Goal: Communication & Community: Participate in discussion

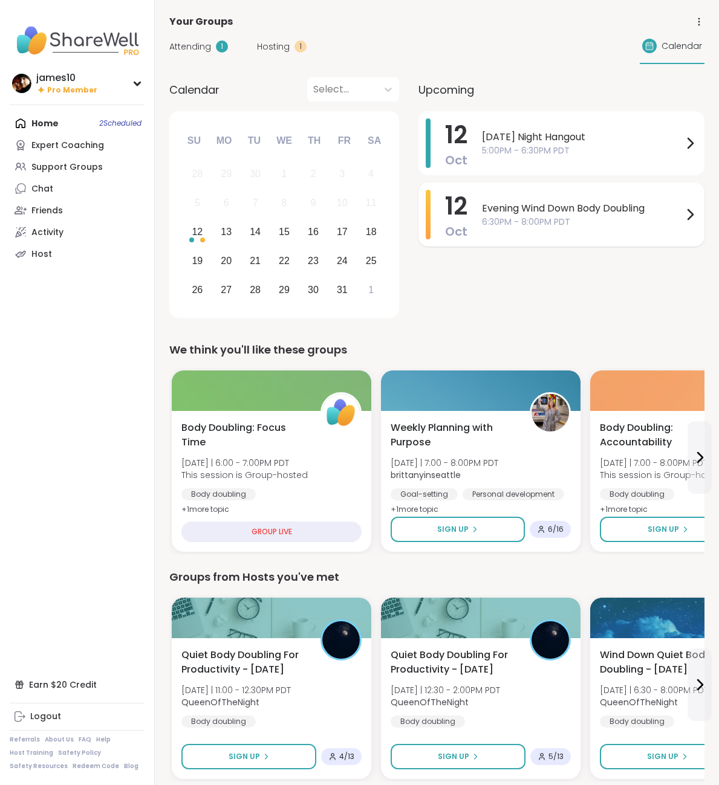
click at [561, 198] on div "Evening Wind Down Body Doubling 6:30PM - 8:00PM PDT" at bounding box center [589, 215] width 215 height 50
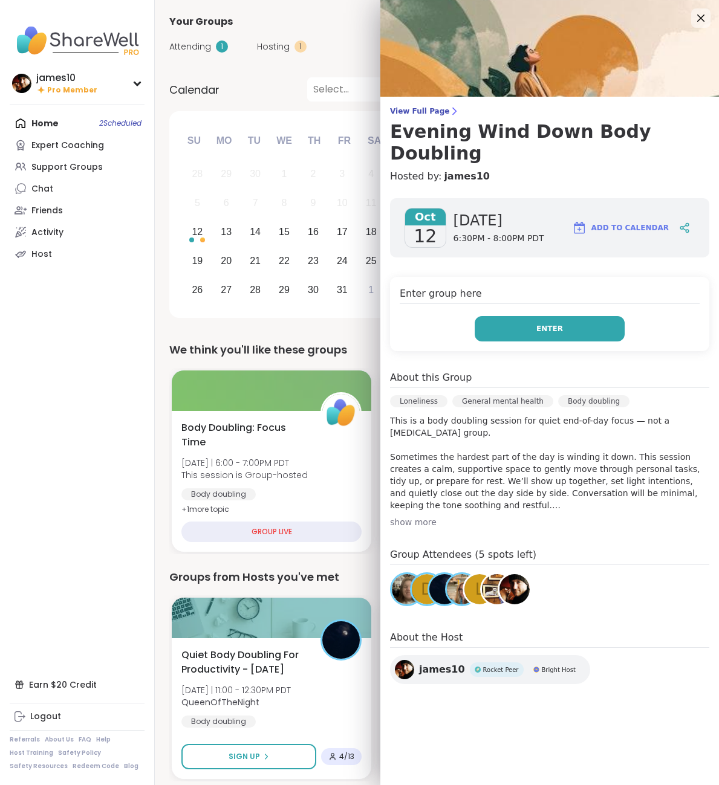
click at [534, 316] on button "Enter" at bounding box center [550, 328] width 150 height 25
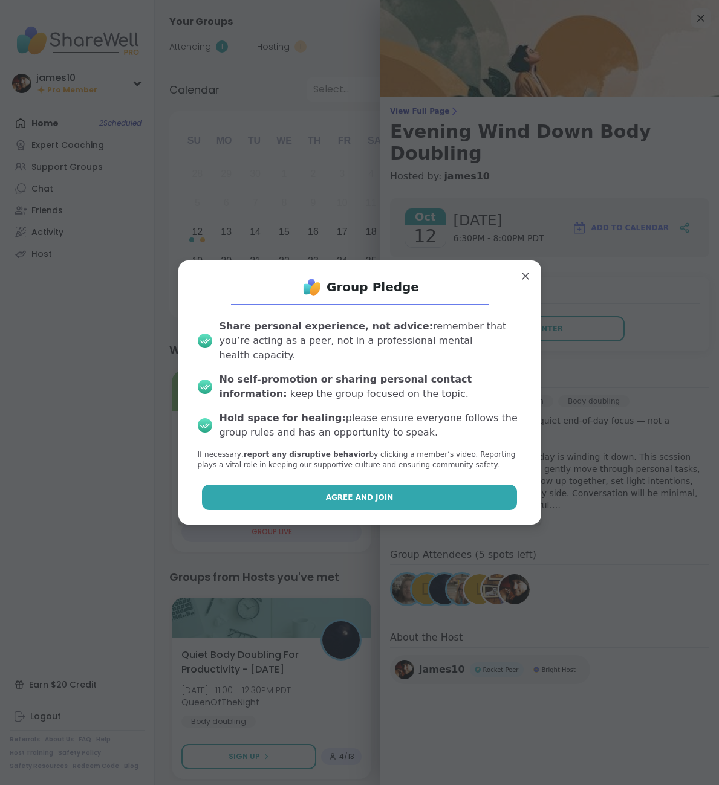
click at [331, 485] on button "Agree and Join" at bounding box center [359, 497] width 315 height 25
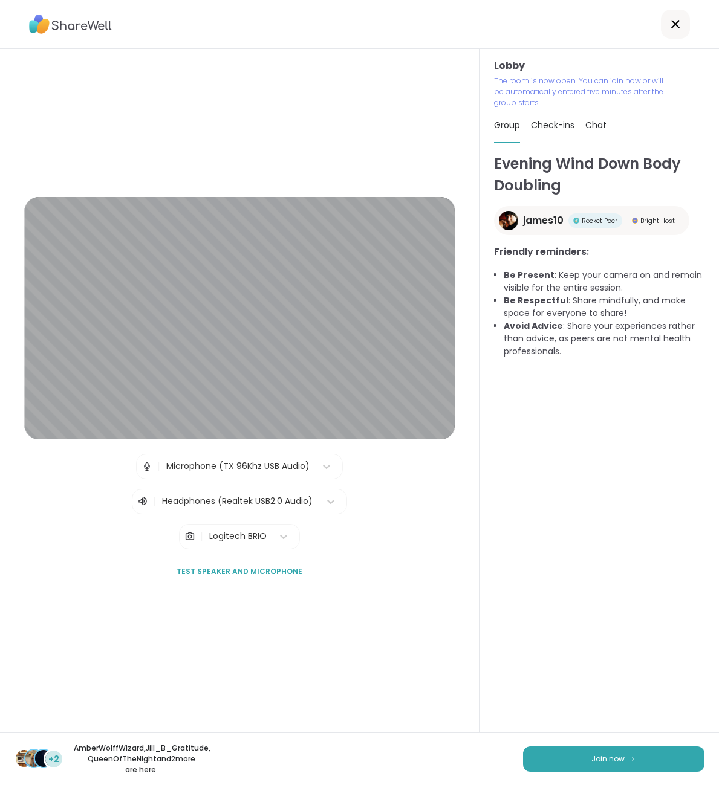
click at [594, 129] on span "Chat" at bounding box center [595, 125] width 21 height 12
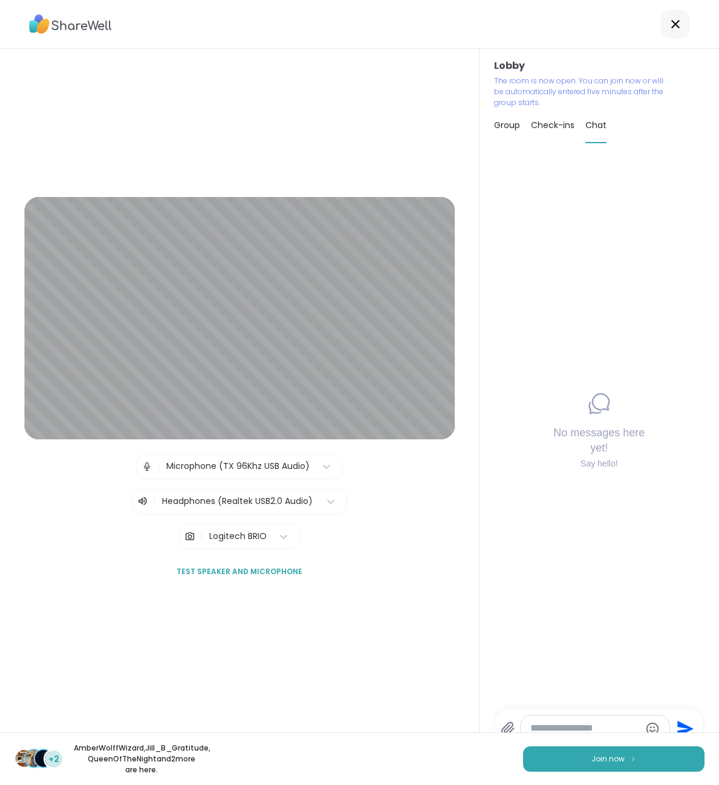
click at [507, 126] on span "Group" at bounding box center [507, 125] width 26 height 12
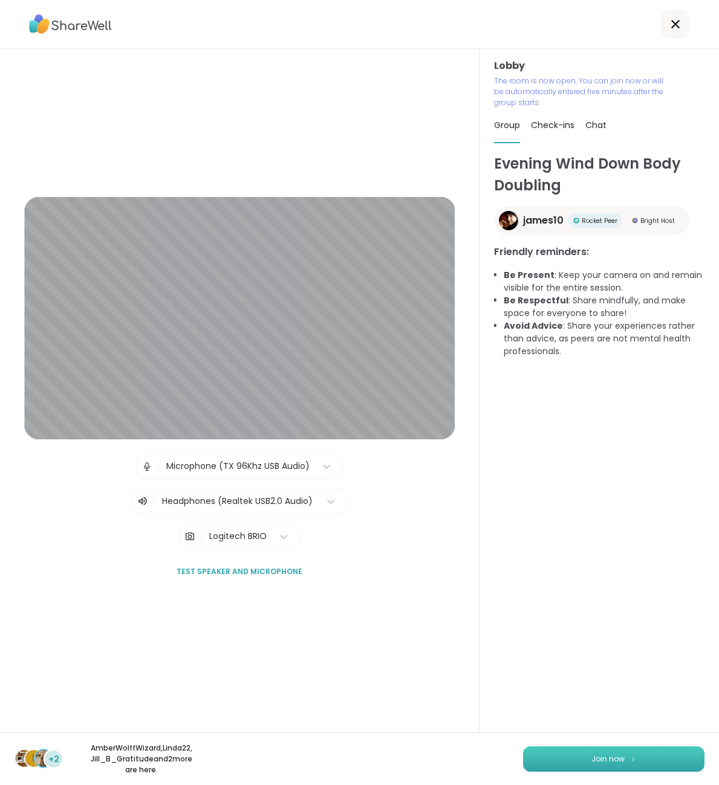
click at [596, 755] on span "Join now" at bounding box center [607, 759] width 33 height 11
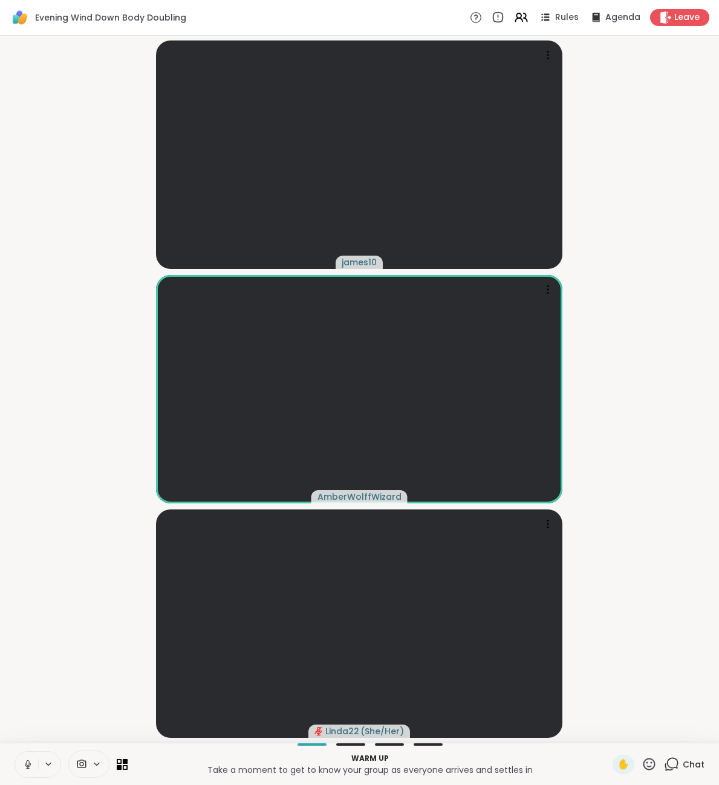
click at [24, 768] on icon at bounding box center [27, 764] width 11 height 11
click at [670, 758] on icon at bounding box center [671, 764] width 15 height 15
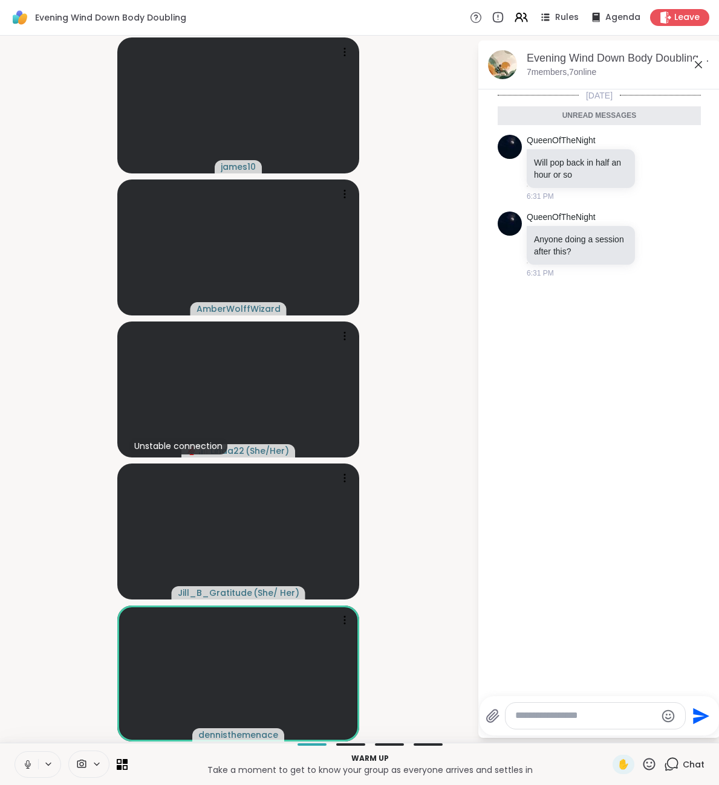
click at [34, 771] on button at bounding box center [26, 764] width 23 height 25
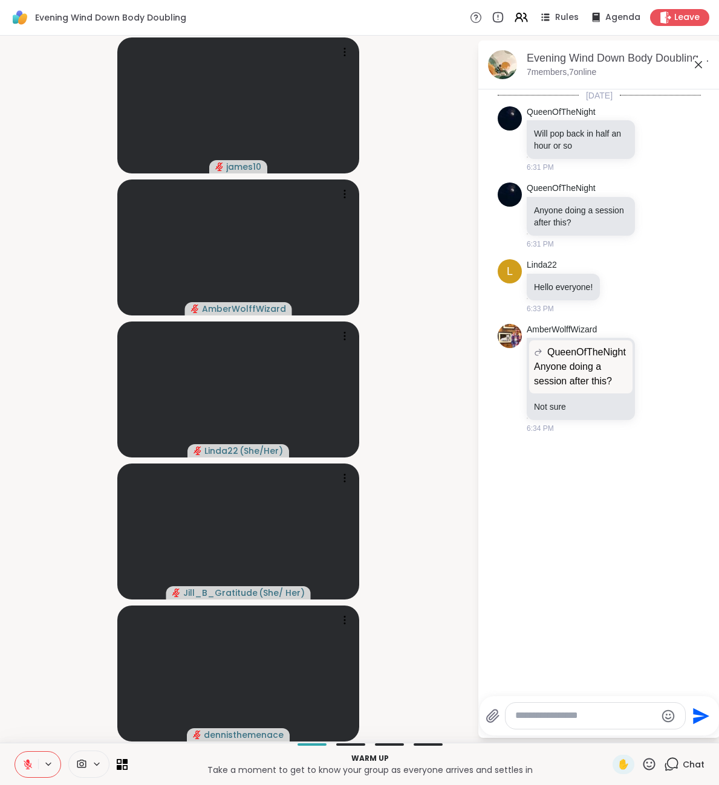
click at [613, 718] on textarea "Type your message" at bounding box center [585, 716] width 141 height 13
type textarea "**********"
type textarea "***"
type textarea "**********"
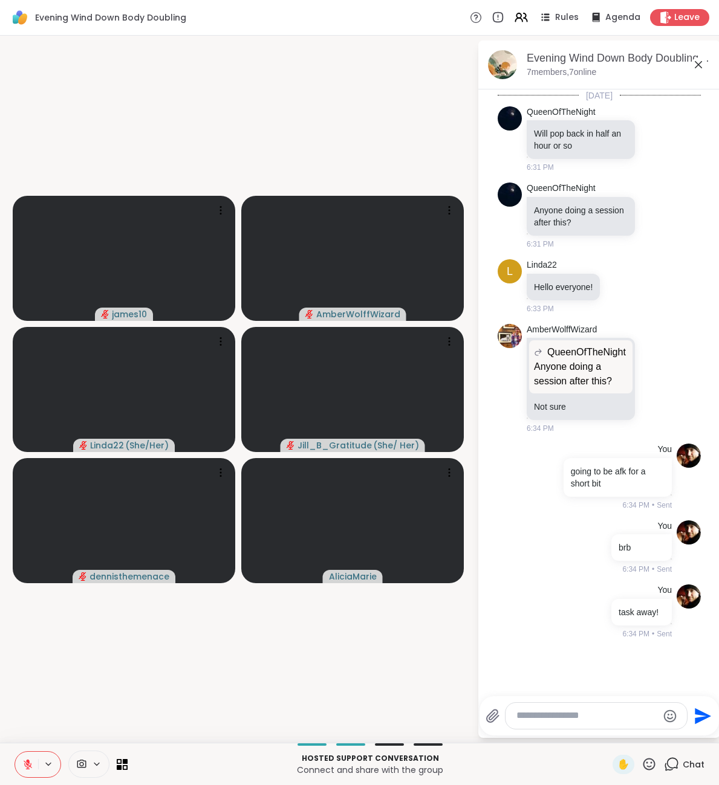
scroll to position [44, 0]
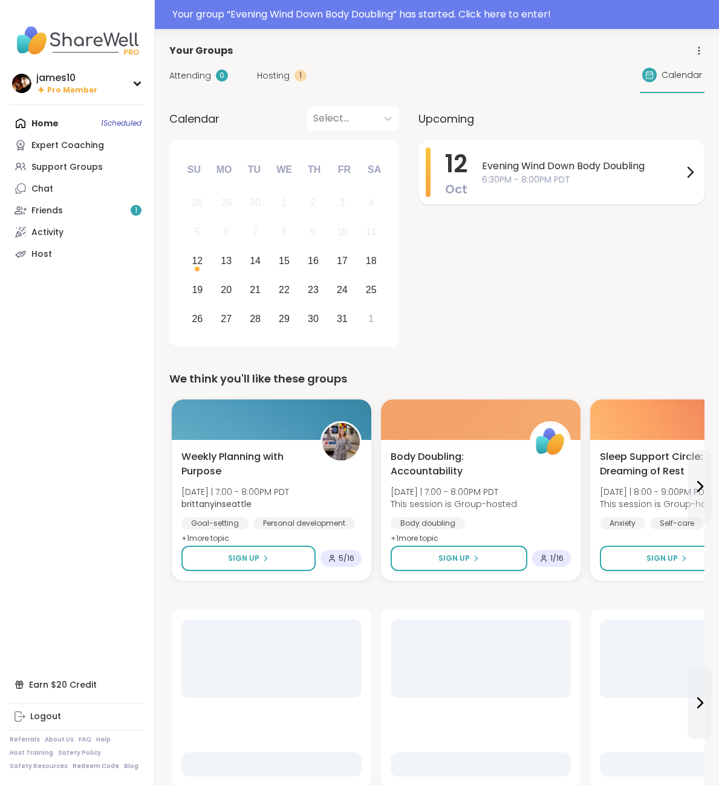
click at [569, 188] on div "Evening Wind Down Body Doubling 6:30PM - 8:00PM PDT" at bounding box center [589, 173] width 215 height 50
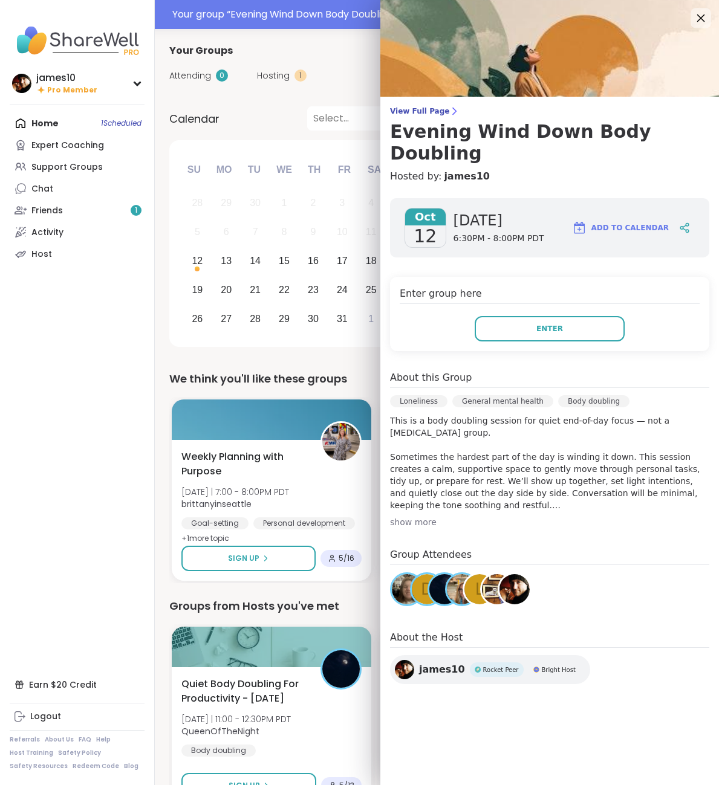
click at [701, 18] on icon at bounding box center [701, 19] width 8 height 8
